Goal: Task Accomplishment & Management: Use online tool/utility

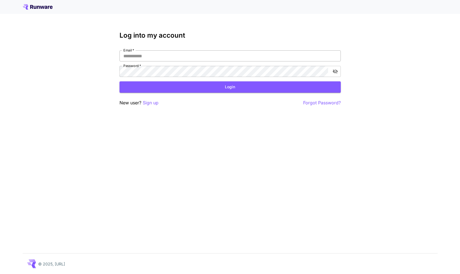
click at [234, 59] on input "Email   *" at bounding box center [229, 55] width 221 height 11
type input "**********"
click at [218, 83] on button "Login" at bounding box center [229, 86] width 221 height 11
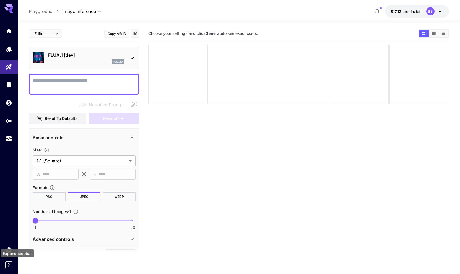
click at [11, 263] on icon "Expand sidebar" at bounding box center [9, 264] width 7 height 7
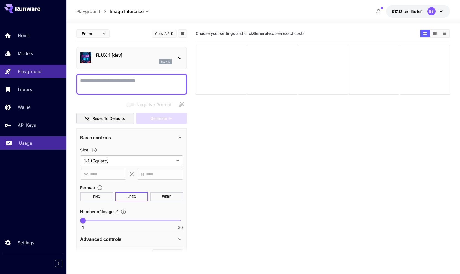
click at [24, 146] on p "Usage" at bounding box center [25, 143] width 13 height 7
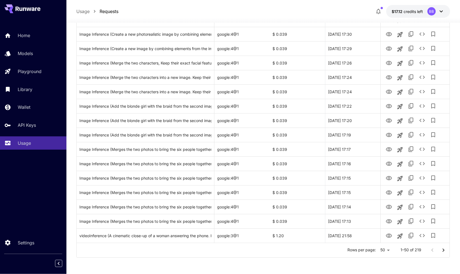
scroll to position [585, 0]
click at [282, 34] on div "$ 0.039" at bounding box center [297, 34] width 55 height 14
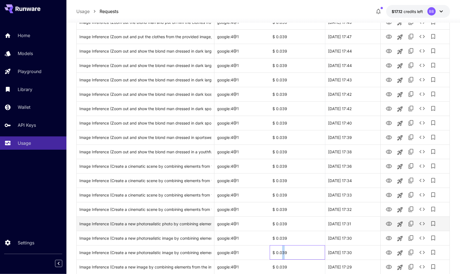
scroll to position [360, 0]
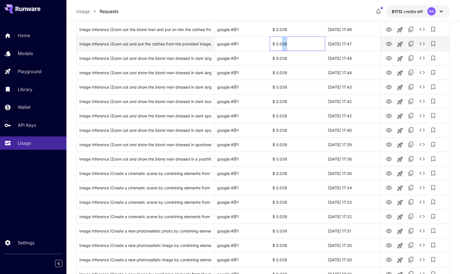
drag, startPoint x: 286, startPoint y: 45, endPoint x: 282, endPoint y: 45, distance: 3.3
click at [282, 45] on div "$ 0.039" at bounding box center [297, 44] width 55 height 14
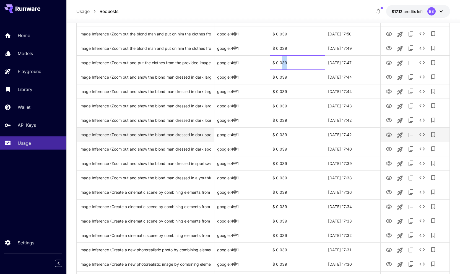
scroll to position [247, 0]
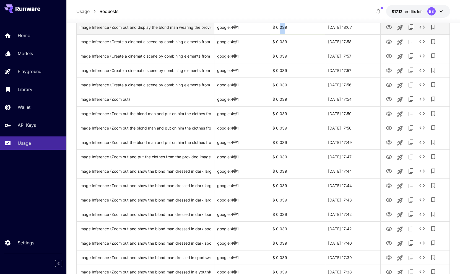
drag, startPoint x: 284, startPoint y: 28, endPoint x: 280, endPoint y: 28, distance: 3.9
click at [280, 28] on div "$ 0.039" at bounding box center [297, 27] width 55 height 14
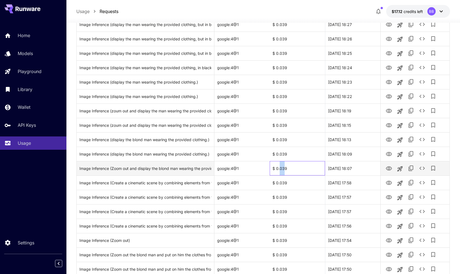
scroll to position [78, 0]
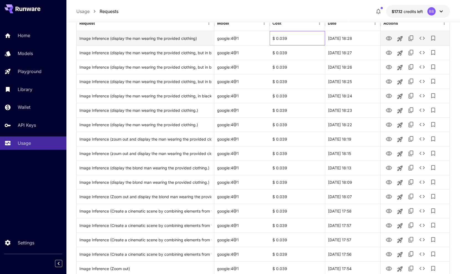
click at [282, 39] on div "$ 0.039" at bounding box center [297, 38] width 55 height 14
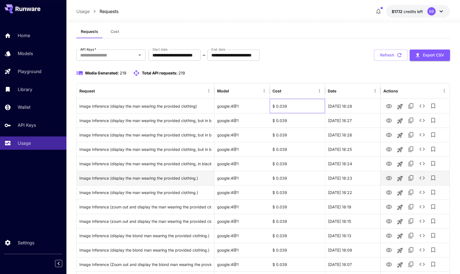
scroll to position [0, 0]
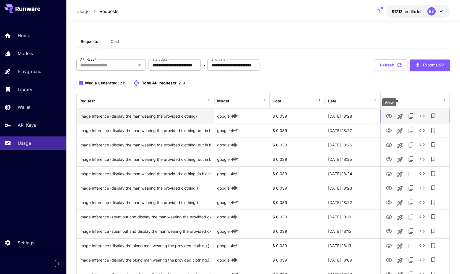
click at [387, 116] on icon "View" at bounding box center [389, 116] width 7 height 7
click at [388, 119] on icon "View" at bounding box center [389, 116] width 7 height 7
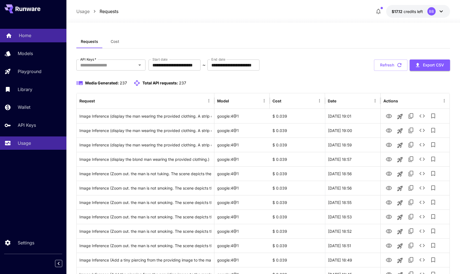
click at [30, 32] on link "Home" at bounding box center [33, 36] width 66 height 14
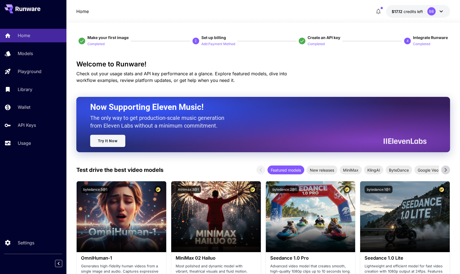
click at [115, 139] on link "Try It Now" at bounding box center [107, 141] width 35 height 12
